Goal: Transaction & Acquisition: Purchase product/service

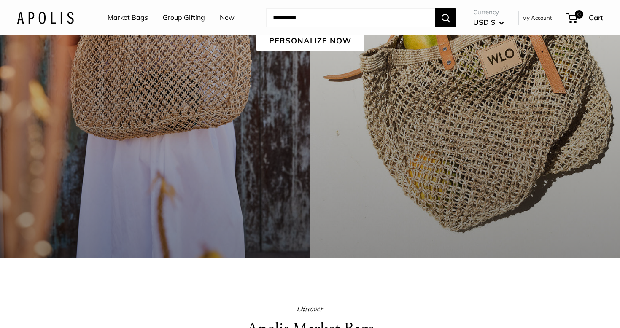
scroll to position [242, 0]
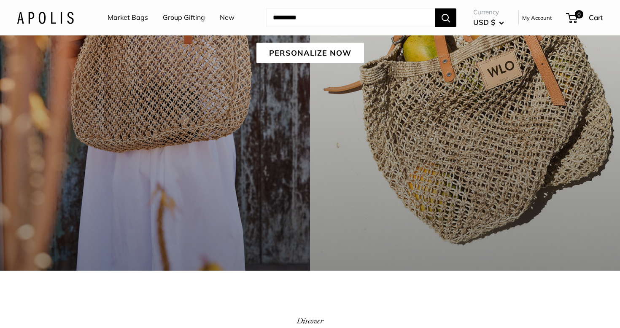
click at [116, 17] on link "Market Bags" at bounding box center [128, 17] width 40 height 13
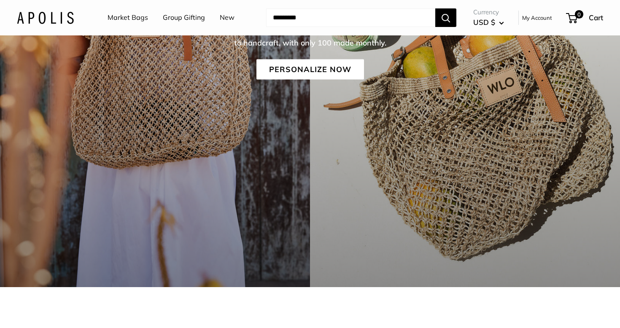
scroll to position [216, 0]
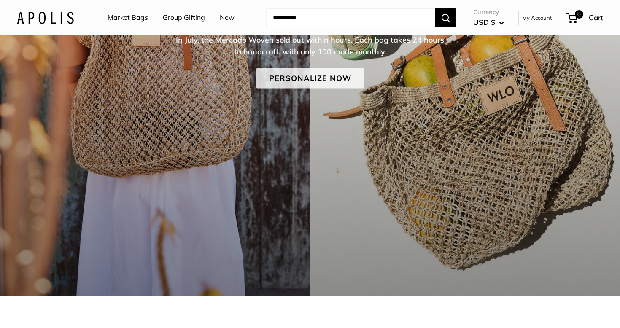
click at [269, 80] on link "Personalize Now" at bounding box center [310, 78] width 108 height 20
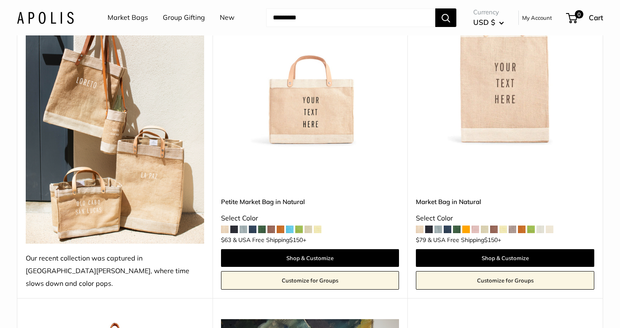
scroll to position [501, 0]
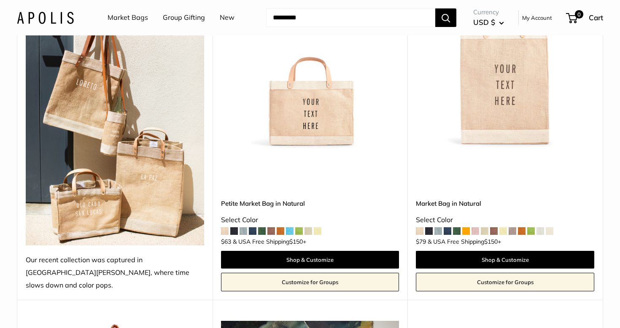
click at [0, 0] on img at bounding box center [0, 0] width 0 height 0
